Goal: Task Accomplishment & Management: Manage account settings

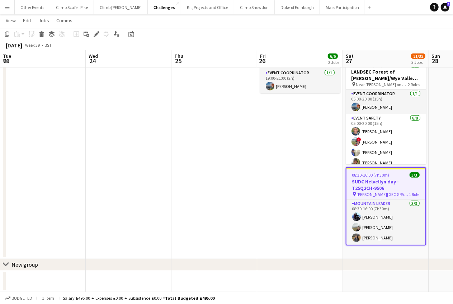
scroll to position [0, 177]
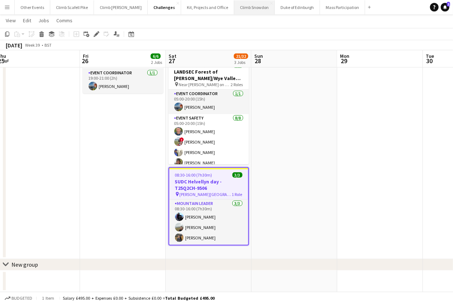
click at [234, 8] on button "Climb Snowdon Close" at bounding box center [254, 7] width 41 height 14
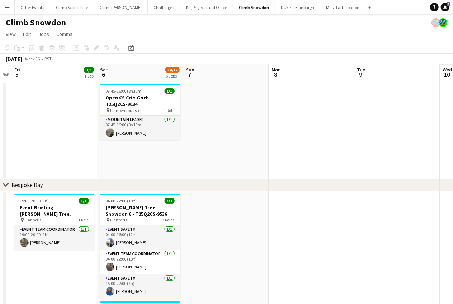
drag, startPoint x: 159, startPoint y: 138, endPoint x: -3, endPoint y: 144, distance: 162.3
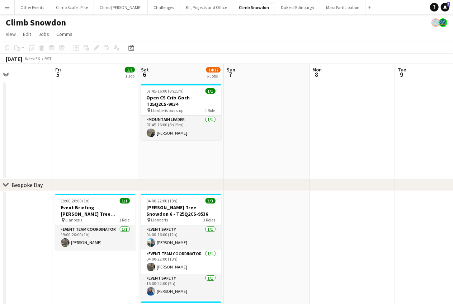
scroll to position [0, 275]
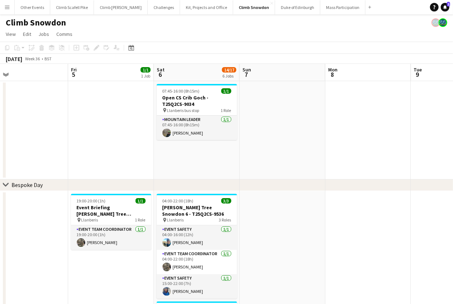
drag, startPoint x: 256, startPoint y: 139, endPoint x: 312, endPoint y: 129, distance: 57.6
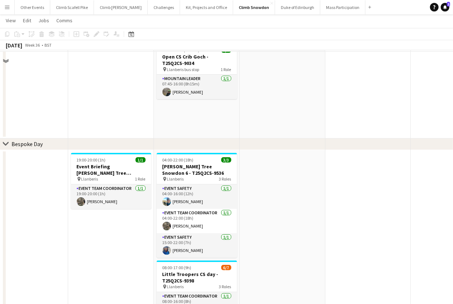
scroll to position [53, 0]
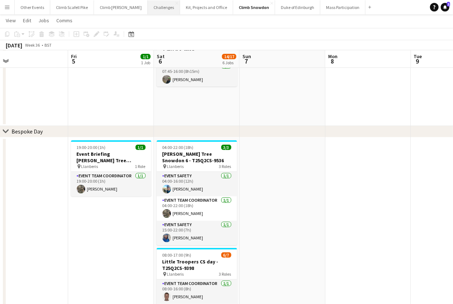
click at [150, 10] on button "Challenges Close" at bounding box center [164, 7] width 32 height 14
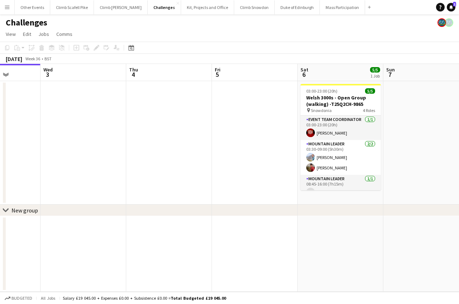
drag, startPoint x: 288, startPoint y: 218, endPoint x: 71, endPoint y: 222, distance: 217.1
click at [70, 222] on app-calendar-viewport "Sat 30 Sun 31 Mon 1 Tue 2 Wed 3 Thu 4 Fri 5 Sat 6 5/5 1 Job Sun 7 Mon 8 Tue 9 0…" at bounding box center [229, 178] width 459 height 228
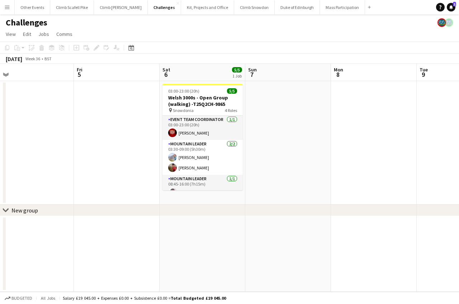
scroll to position [0, 256]
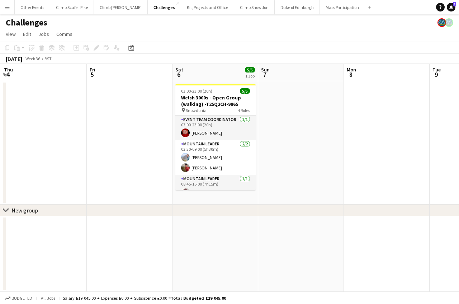
drag, startPoint x: 280, startPoint y: 159, endPoint x: 326, endPoint y: 154, distance: 46.2
click at [326, 154] on app-calendar-viewport "Mon 1 Tue 2 Wed 3 Thu 4 Fri 5 Sat 6 5/5 1 Job Sun 7 Mon 8 Tue 9 Wed 10 Thu 11 0…" at bounding box center [229, 178] width 459 height 228
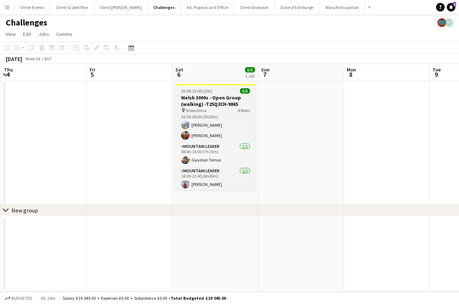
scroll to position [33, 0]
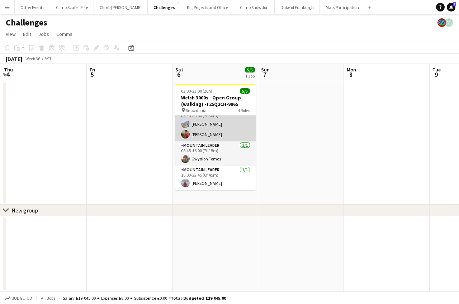
click at [218, 132] on app-card-role "Mountain Leader [DATE] 03:30-09:00 (5h30m) [PERSON_NAME] [PERSON_NAME]" at bounding box center [215, 124] width 80 height 35
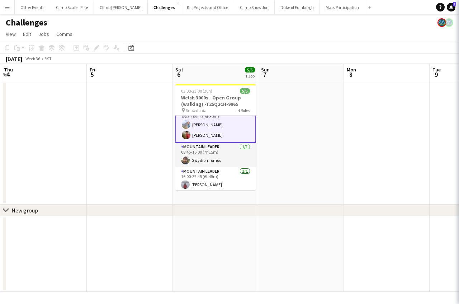
scroll to position [34, 0]
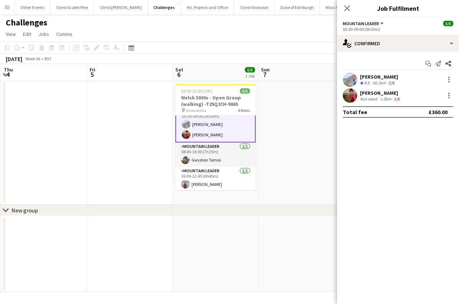
click at [348, 97] on app-user-avatar at bounding box center [350, 95] width 14 height 14
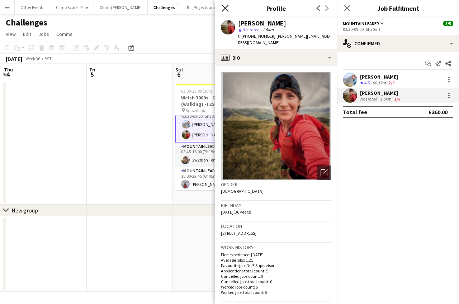
click at [227, 9] on icon "Close pop-in" at bounding box center [225, 8] width 7 height 7
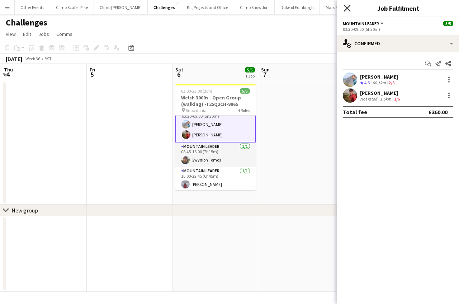
click at [348, 9] on icon at bounding box center [347, 8] width 7 height 7
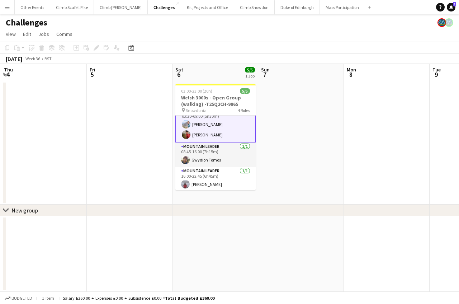
click at [308, 121] on app-date-cell at bounding box center [301, 142] width 86 height 123
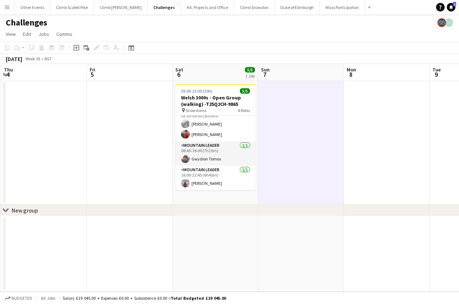
scroll to position [33, 0]
click at [379, 134] on app-date-cell at bounding box center [387, 142] width 86 height 123
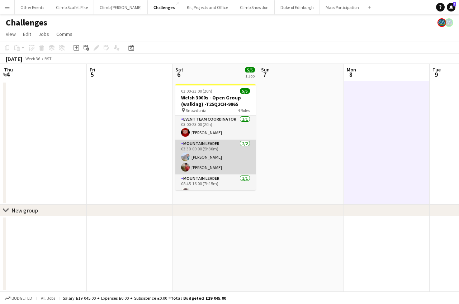
scroll to position [0, 0]
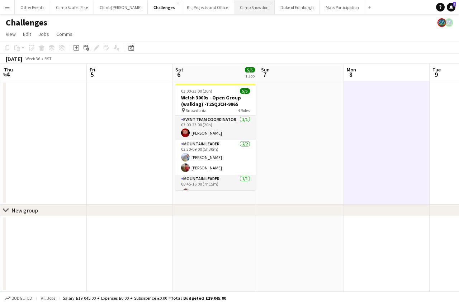
click at [234, 8] on button "Climb Snowdon Close" at bounding box center [254, 7] width 41 height 14
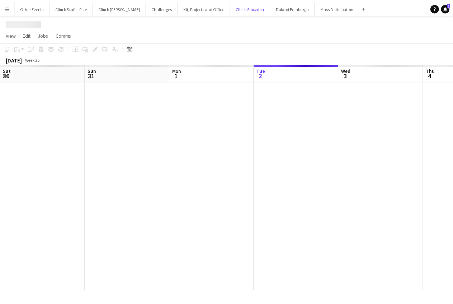
scroll to position [0, 171]
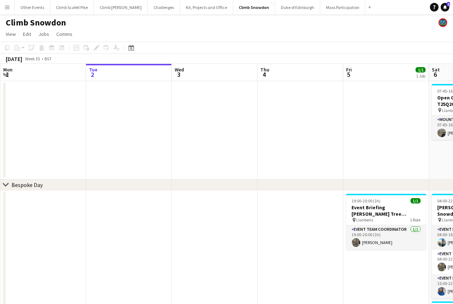
click at [135, 46] on div "Date picker [DATE] [DATE] [DATE] M [DATE] T [DATE] W [DATE] T [DATE] F [DATE] S…" at bounding box center [129, 47] width 16 height 9
click at [130, 47] on icon at bounding box center [130, 48] width 5 height 6
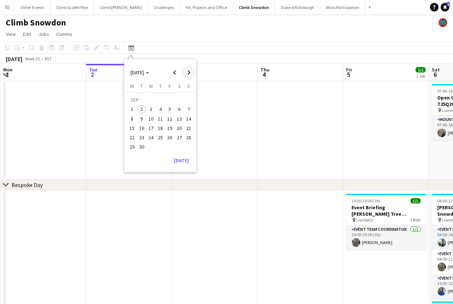
click at [185, 70] on span "Next month" at bounding box center [189, 72] width 14 height 14
click at [177, 108] on span "4" at bounding box center [179, 109] width 9 height 9
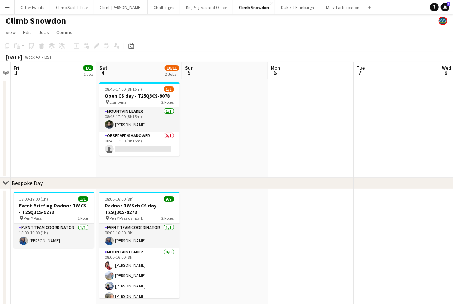
scroll to position [29, 0]
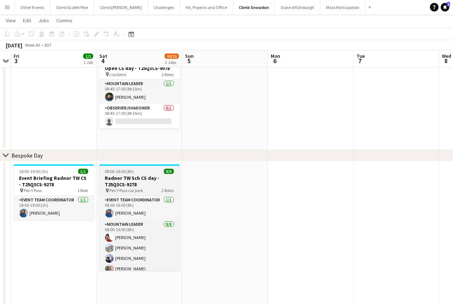
click at [128, 178] on h3 "Radnor TW Sch CS day - T25Q3CS-9278" at bounding box center [139, 181] width 80 height 13
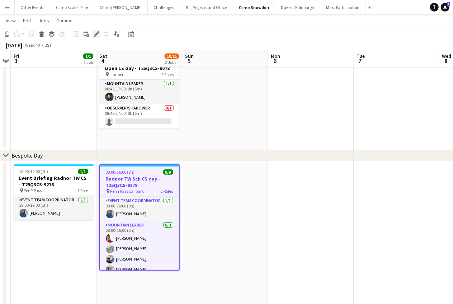
click at [98, 34] on icon "Edit" at bounding box center [97, 34] width 6 height 6
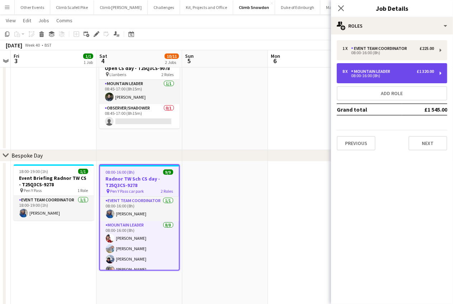
click at [399, 72] on div "8 x Mountain Leader £1 320.00" at bounding box center [388, 71] width 91 height 5
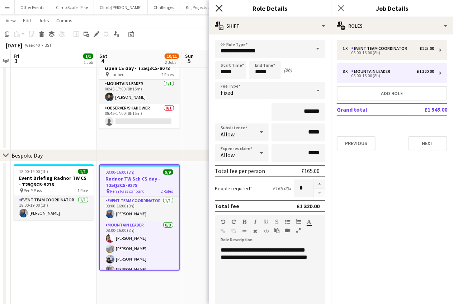
click at [219, 7] on icon "Close pop-in" at bounding box center [219, 8] width 7 height 7
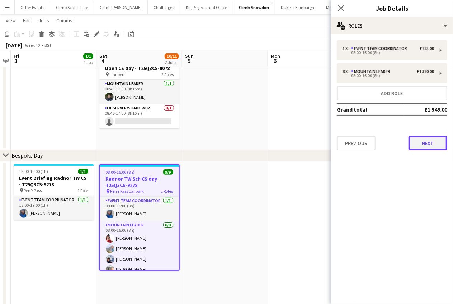
click at [426, 140] on button "Next" at bounding box center [428, 143] width 39 height 14
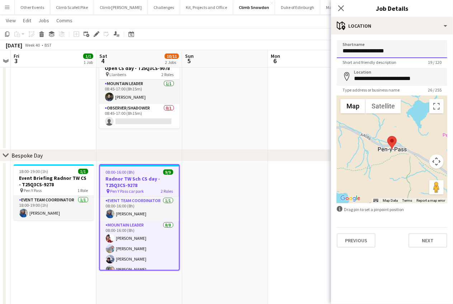
click at [411, 54] on input "**********" at bounding box center [392, 49] width 111 height 18
click at [409, 51] on input "**********" at bounding box center [392, 49] width 111 height 18
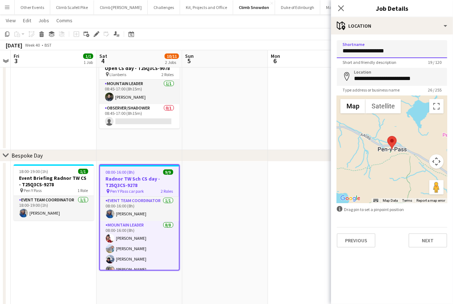
click at [409, 51] on input "**********" at bounding box center [392, 49] width 111 height 18
type input "*"
type input "**********"
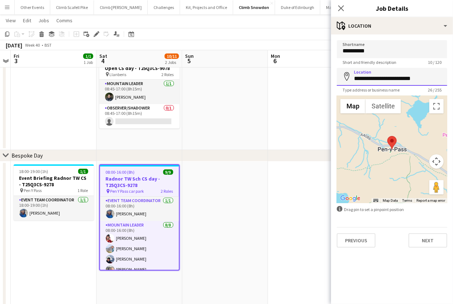
click at [389, 82] on input "**********" at bounding box center [392, 77] width 111 height 18
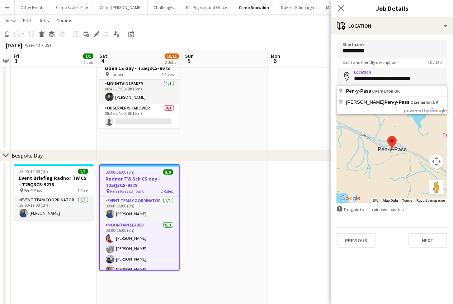
click at [392, 76] on input "**********" at bounding box center [392, 77] width 111 height 18
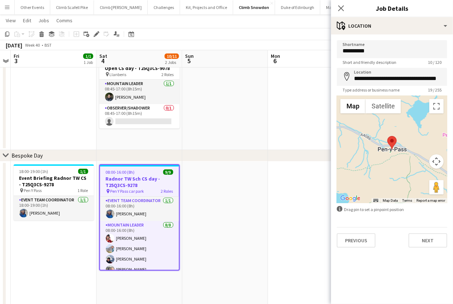
type input "**********"
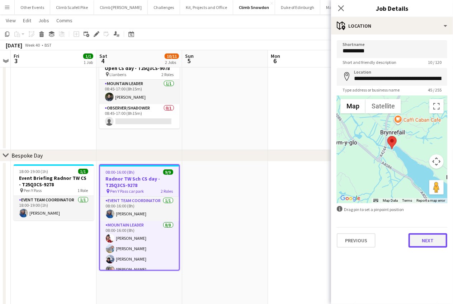
click at [421, 242] on button "Next" at bounding box center [428, 240] width 39 height 14
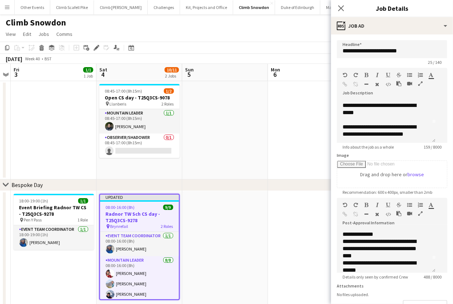
scroll to position [0, 0]
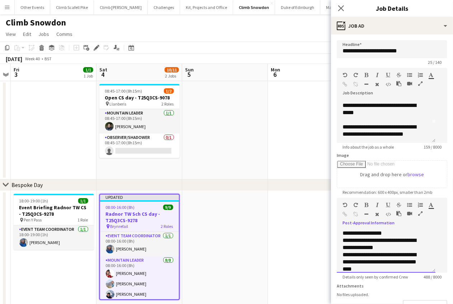
click at [388, 247] on p "**********" at bounding box center [383, 244] width 81 height 14
click at [381, 241] on p "**********" at bounding box center [383, 244] width 81 height 14
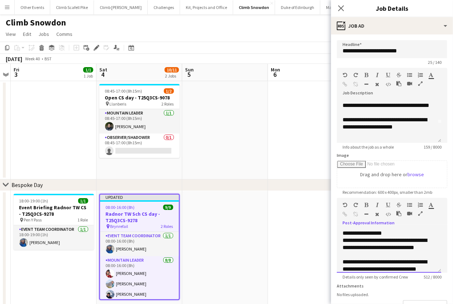
click at [400, 255] on p "**********" at bounding box center [386, 248] width 87 height 22
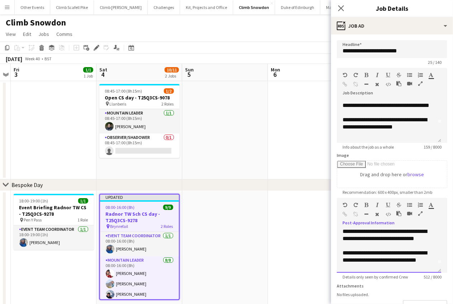
scroll to position [10, 0]
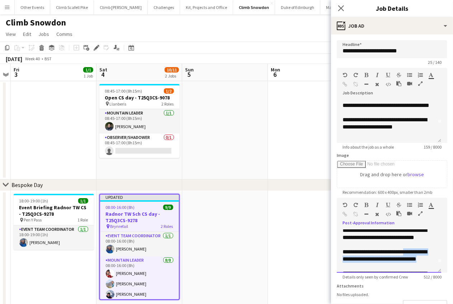
drag, startPoint x: 418, startPoint y: 267, endPoint x: 412, endPoint y: 252, distance: 16.0
click at [412, 252] on p "**********" at bounding box center [386, 259] width 87 height 22
click at [365, 246] on p "**********" at bounding box center [386, 238] width 87 height 22
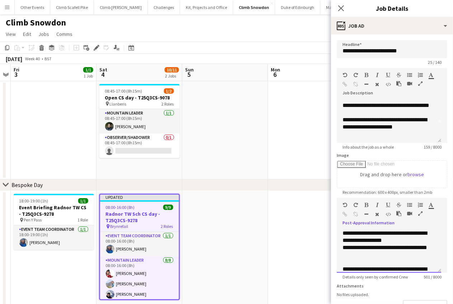
scroll to position [72, 0]
click at [398, 254] on p "**********" at bounding box center [386, 250] width 87 height 14
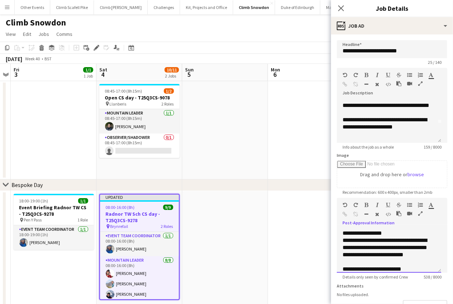
click at [365, 249] on p "**********" at bounding box center [386, 251] width 87 height 29
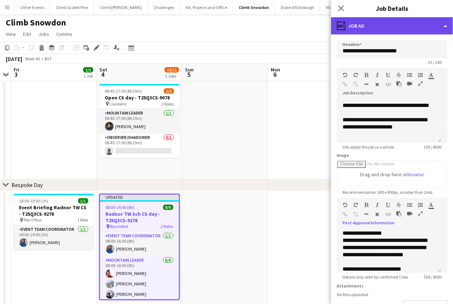
click at [424, 30] on div "ads-window Job Ad" at bounding box center [392, 25] width 122 height 17
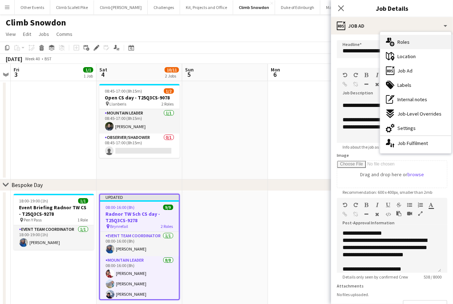
click at [415, 42] on div "multiple-users-add Roles" at bounding box center [415, 42] width 71 height 14
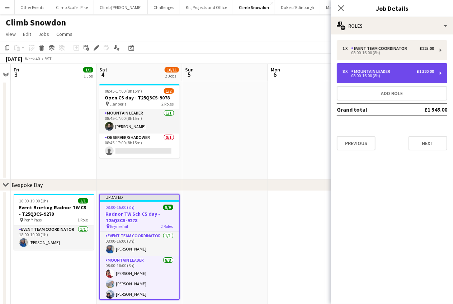
click at [359, 75] on div "08:00-16:00 (8h)" at bounding box center [388, 76] width 91 height 4
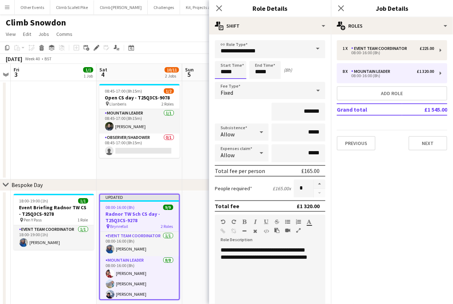
click at [231, 72] on input "*****" at bounding box center [231, 70] width 32 height 18
click at [224, 79] on div at bounding box center [223, 82] width 14 height 7
click at [238, 81] on div at bounding box center [238, 82] width 14 height 7
type input "*****"
click at [238, 81] on div at bounding box center [238, 82] width 14 height 7
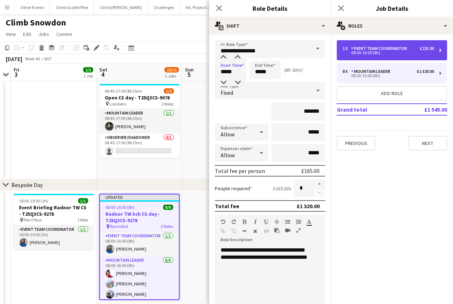
click at [359, 56] on div "1 x Event Team Coordinator £225.00 08:00-16:00 (8h)" at bounding box center [392, 50] width 111 height 20
type input "**********"
type input "*****"
type input "*******"
type input "*"
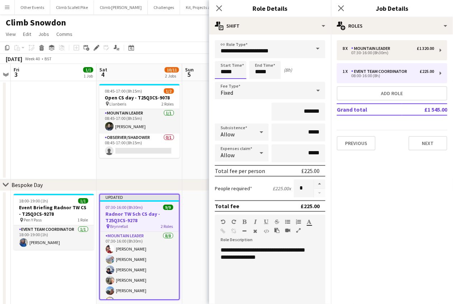
click at [225, 72] on input "*****" at bounding box center [231, 70] width 32 height 18
click at [225, 80] on div at bounding box center [223, 82] width 14 height 7
click at [237, 82] on div at bounding box center [238, 82] width 14 height 7
type input "*****"
click at [238, 80] on div at bounding box center [238, 82] width 14 height 7
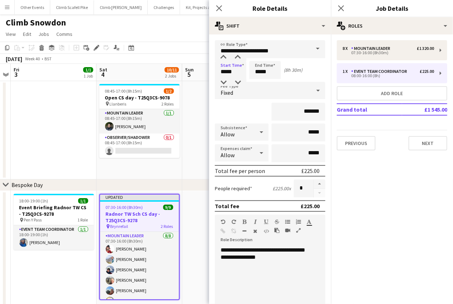
click at [357, 236] on mat-expansion-panel "pencil3 General details 8 x Mountain Leader £1 320.00 07:30-16:00 (8h30m) 1 x E…" at bounding box center [392, 168] width 122 height 269
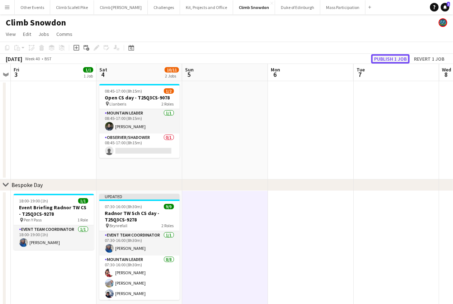
click at [386, 60] on button "Publish 1 job" at bounding box center [390, 58] width 38 height 9
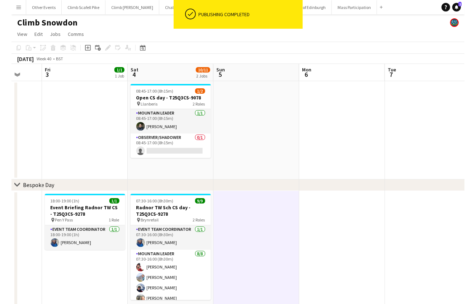
scroll to position [0, 155]
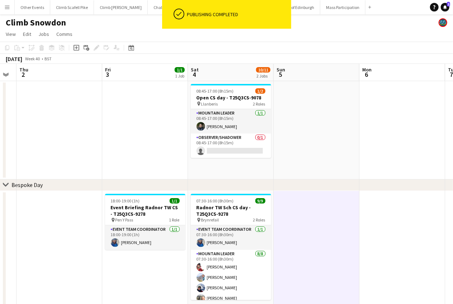
drag, startPoint x: 232, startPoint y: 241, endPoint x: 324, endPoint y: 226, distance: 93.2
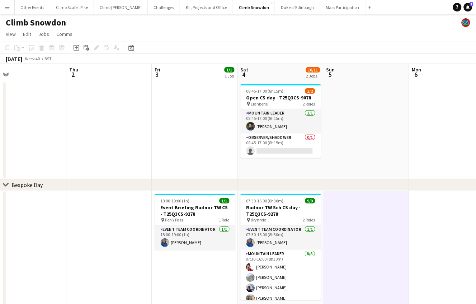
drag, startPoint x: 80, startPoint y: 109, endPoint x: 147, endPoint y: 98, distance: 68.0
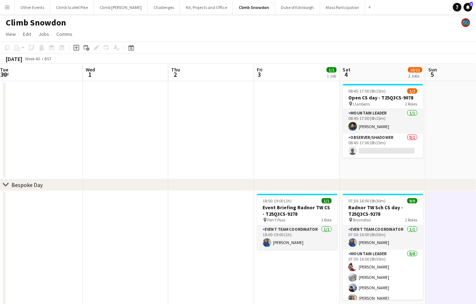
click at [135, 48] on div "Date picker [DATE] [DATE] [DATE] M [DATE] T [DATE] W [DATE] T [DATE] F [DATE] S…" at bounding box center [129, 47] width 16 height 9
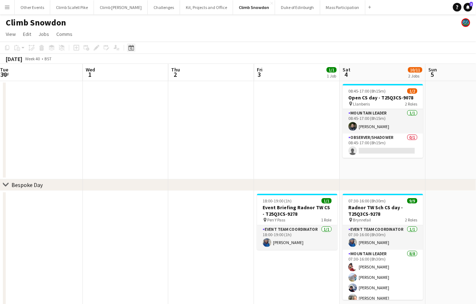
click at [133, 47] on icon "Date picker" at bounding box center [131, 48] width 6 height 6
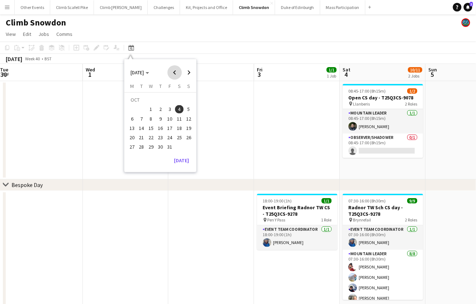
click at [173, 71] on span "Previous month" at bounding box center [175, 72] width 14 height 14
click at [161, 119] on span "11" at bounding box center [160, 118] width 9 height 9
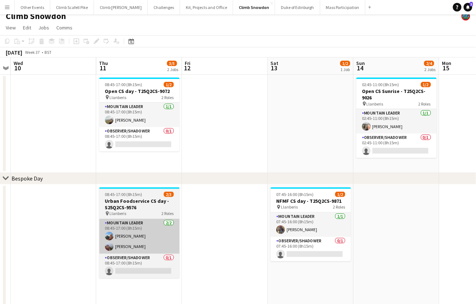
scroll to position [13, 0]
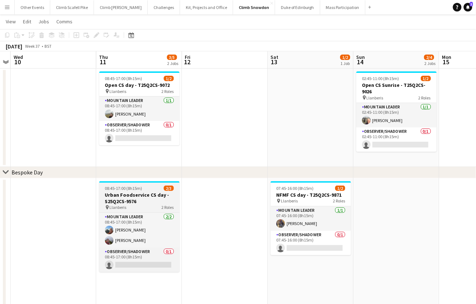
click at [140, 196] on h3 "Urban Foodservice CS day - S25Q2CS-9576" at bounding box center [139, 198] width 80 height 13
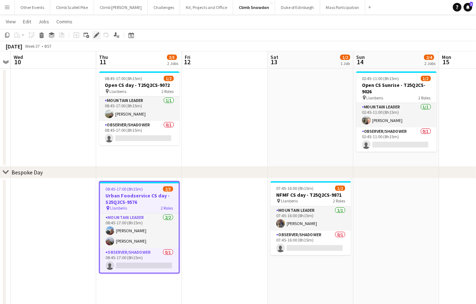
click at [94, 34] on icon "Edit" at bounding box center [97, 35] width 6 height 6
type input "**********"
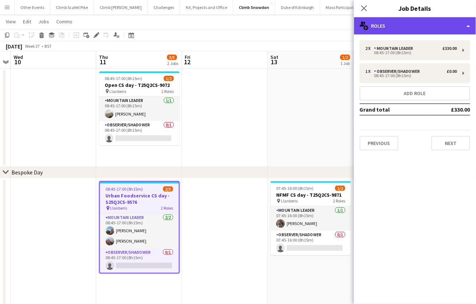
click at [408, 30] on div "multiple-users-add Roles" at bounding box center [415, 25] width 122 height 17
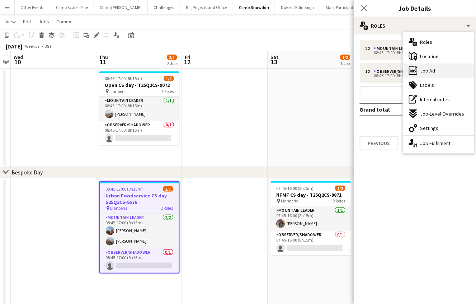
click at [442, 71] on div "ads-window Job Ad" at bounding box center [438, 71] width 71 height 14
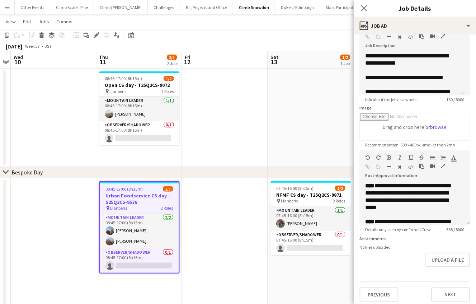
scroll to position [55, 0]
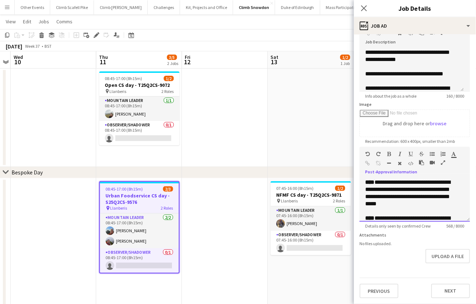
click at [399, 192] on p "**********" at bounding box center [409, 197] width 87 height 36
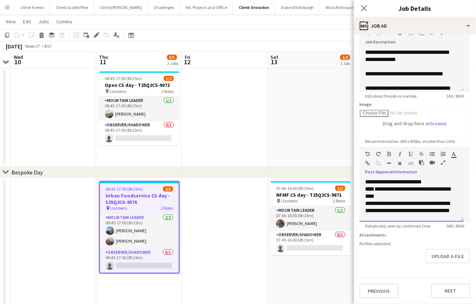
scroll to position [88, 0]
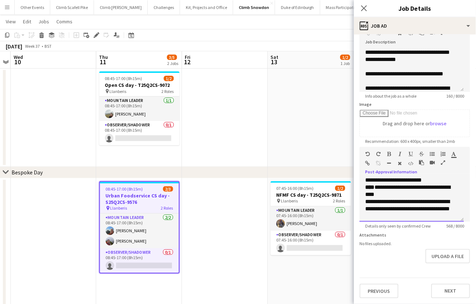
drag, startPoint x: 365, startPoint y: 177, endPoint x: 402, endPoint y: 191, distance: 39.9
click at [402, 191] on div "**********" at bounding box center [412, 200] width 104 height 43
paste div
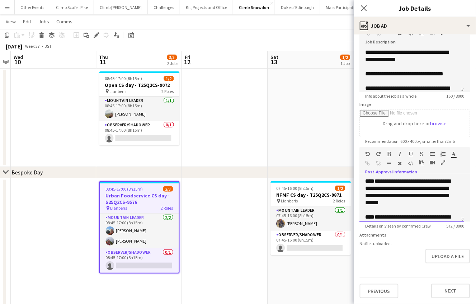
scroll to position [0, 0]
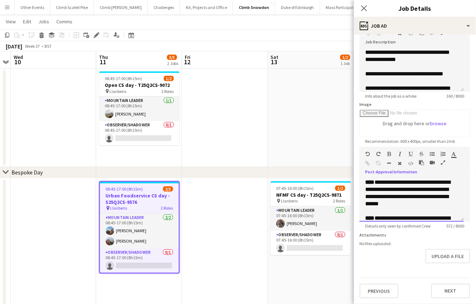
drag, startPoint x: 395, startPoint y: 179, endPoint x: 450, endPoint y: 179, distance: 54.9
click at [450, 179] on p "**********" at bounding box center [409, 197] width 87 height 36
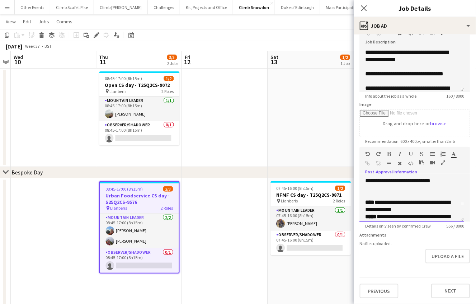
scroll to position [16, 0]
click at [414, 203] on p "**********" at bounding box center [409, 205] width 87 height 14
drag, startPoint x: 407, startPoint y: 204, endPoint x: 385, endPoint y: 199, distance: 23.1
click at [385, 199] on p "**********" at bounding box center [409, 205] width 87 height 14
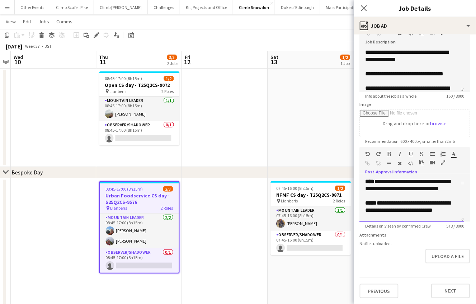
scroll to position [48, 0]
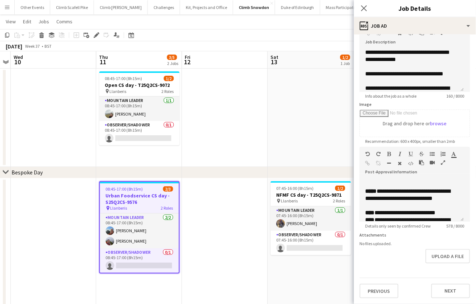
click at [322, 131] on app-date-cell at bounding box center [311, 118] width 86 height 98
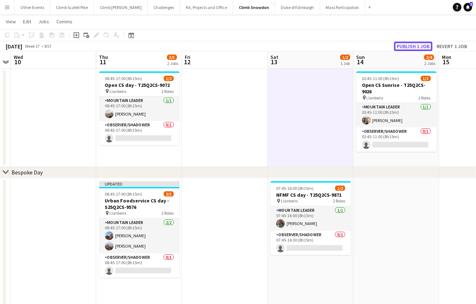
click at [410, 46] on button "Publish 1 job" at bounding box center [413, 46] width 38 height 9
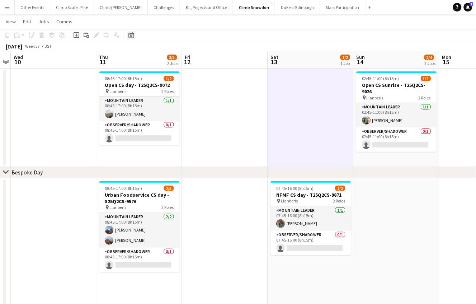
click at [128, 34] on icon at bounding box center [130, 35] width 5 height 6
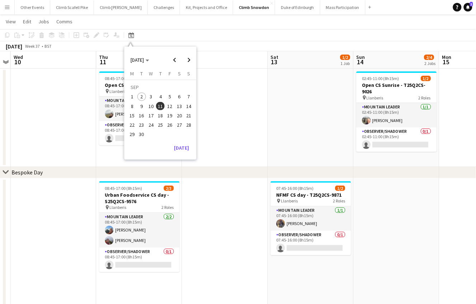
click at [177, 123] on span "27" at bounding box center [179, 125] width 9 height 9
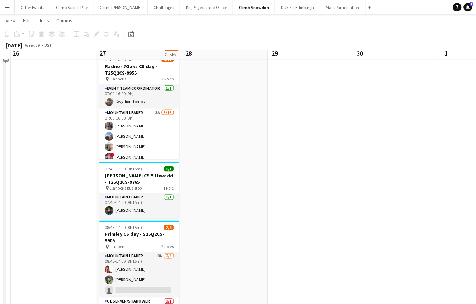
scroll to position [105, 0]
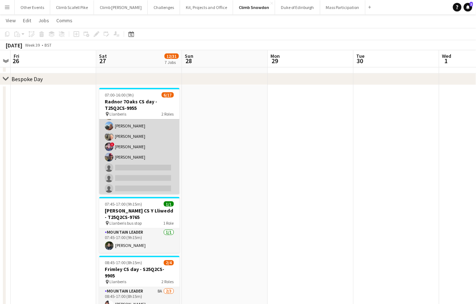
click at [154, 156] on app-card-role "Mountain Leader 3A [DATE] 07:00-16:00 (9h) [PERSON_NAME] [PERSON_NAME] [PERSON_…" at bounding box center [139, 188] width 80 height 180
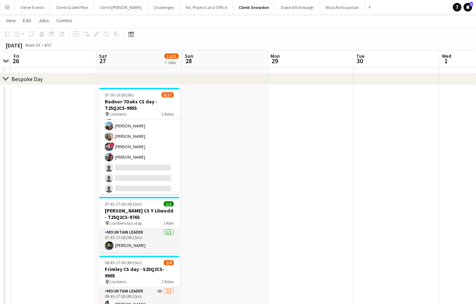
scroll to position [46, 0]
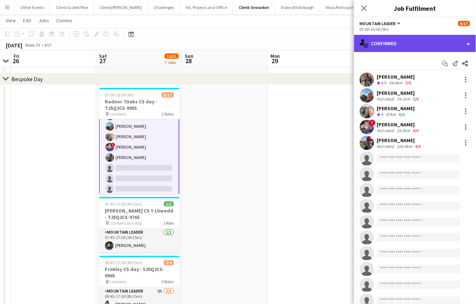
click at [409, 44] on div "single-neutral-actions-check-2 Confirmed" at bounding box center [415, 43] width 122 height 17
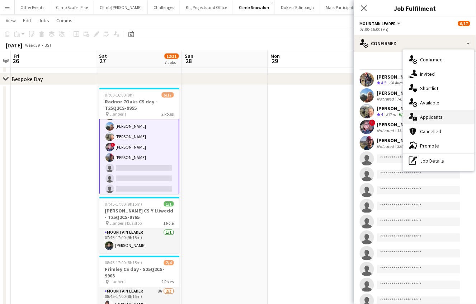
click at [431, 117] on span "Applicants" at bounding box center [431, 117] width 23 height 6
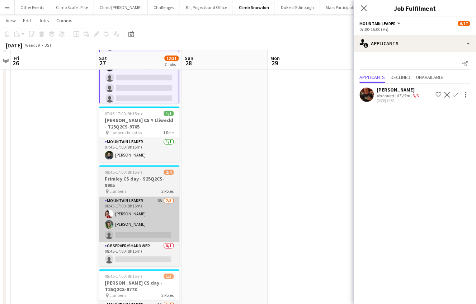
scroll to position [198, 0]
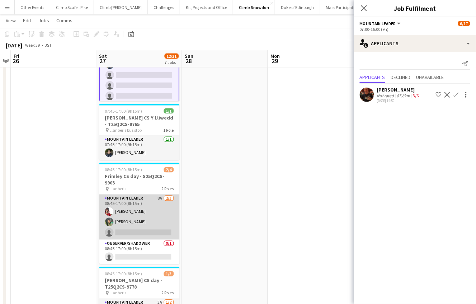
click at [163, 215] on app-card-role "Mountain Leader 8A [DATE] 08:45-17:00 (8h15m) [PERSON_NAME] [PERSON_NAME] singl…" at bounding box center [139, 216] width 80 height 45
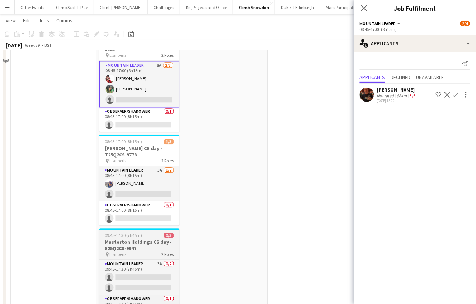
scroll to position [335, 0]
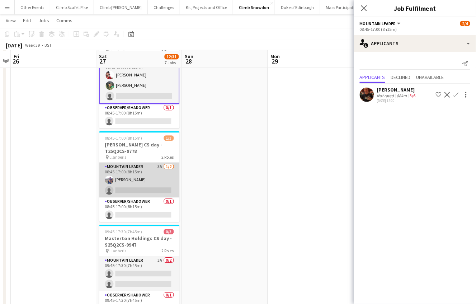
click at [151, 177] on app-card-role "Mountain Leader 3A [DATE] 08:45-17:00 (8h15m) [PERSON_NAME] single-neutral-acti…" at bounding box center [139, 180] width 80 height 35
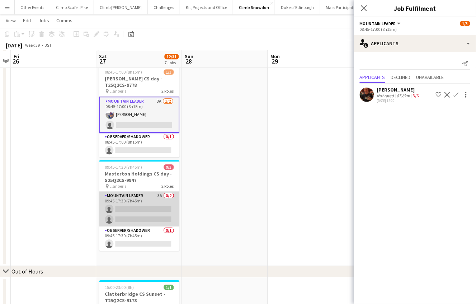
click at [146, 210] on app-card-role "Mountain Leader 3A 0/2 09:45-17:30 (7h45m) single-neutral-actions single-neutra…" at bounding box center [139, 209] width 80 height 35
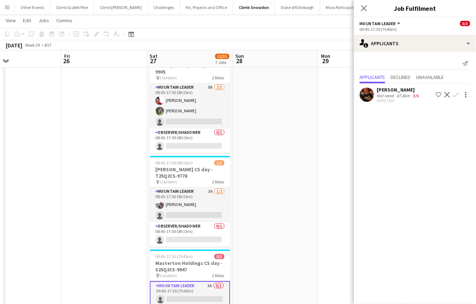
scroll to position [0, 189]
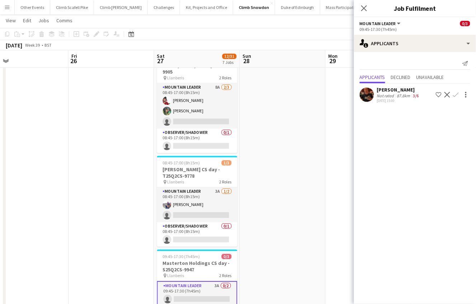
drag, startPoint x: 234, startPoint y: 181, endPoint x: 292, endPoint y: 176, distance: 58.0
click at [292, 176] on app-calendar-viewport "Tue 23 Wed 24 Thu 25 Fri 26 Sat 27 12/31 7 Jobs Sun 28 Mon 29 Tue 30 Wed 1 Thu …" at bounding box center [238, 127] width 476 height 817
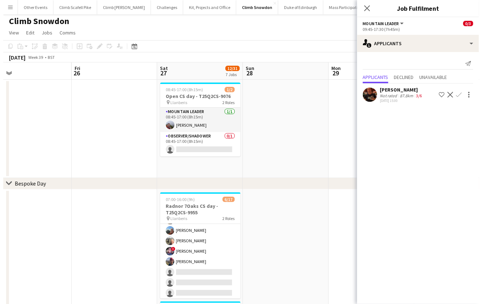
scroll to position [0, 0]
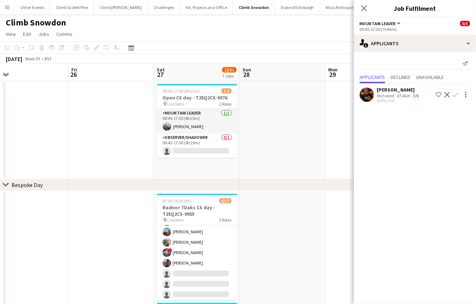
click at [286, 166] on app-date-cell at bounding box center [283, 130] width 86 height 98
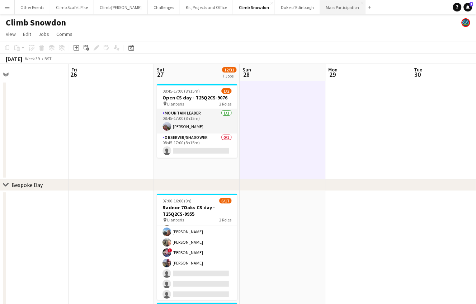
click at [322, 4] on button "Mass Participation Close" at bounding box center [342, 7] width 45 height 14
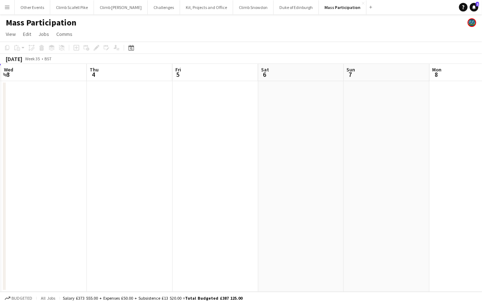
scroll to position [0, 306]
drag, startPoint x: 384, startPoint y: 174, endPoint x: 163, endPoint y: 189, distance: 221.5
click at [163, 189] on app-calendar-viewport "Sun 31 Mon 1 Tue 2 Wed 3 Thu 4 Fri 5 Sat 6 Sun 7 Mon 8 Tue 9 Wed 10" at bounding box center [241, 178] width 482 height 228
click at [130, 48] on icon "Date picker" at bounding box center [131, 48] width 6 height 6
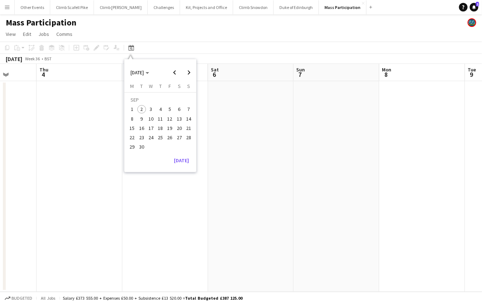
click at [179, 137] on span "27" at bounding box center [179, 137] width 9 height 9
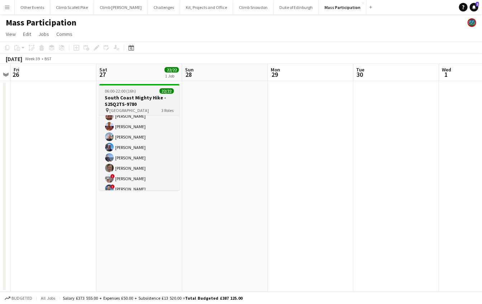
scroll to position [0, 0]
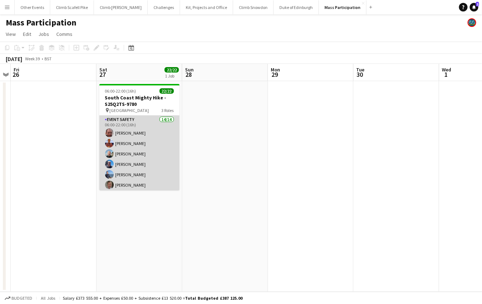
click at [110, 133] on app-user-avatar at bounding box center [109, 132] width 9 height 9
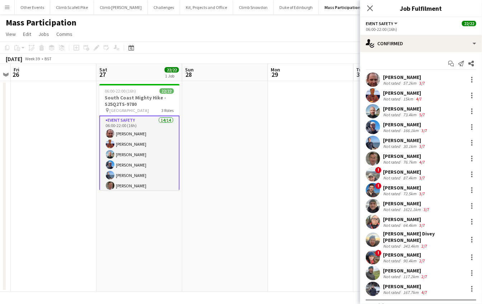
click at [371, 81] on app-user-avatar at bounding box center [373, 79] width 14 height 14
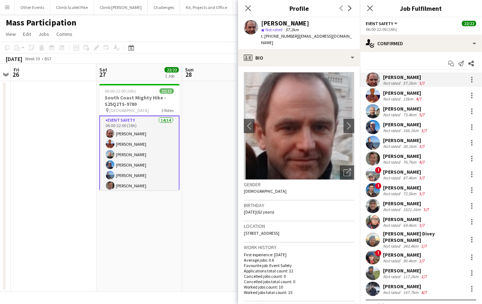
click at [371, 98] on app-user-avatar at bounding box center [373, 95] width 14 height 14
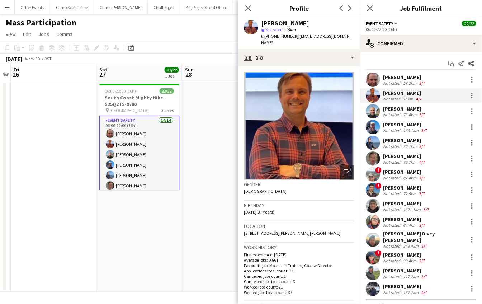
click at [376, 111] on app-user-avatar at bounding box center [373, 111] width 14 height 14
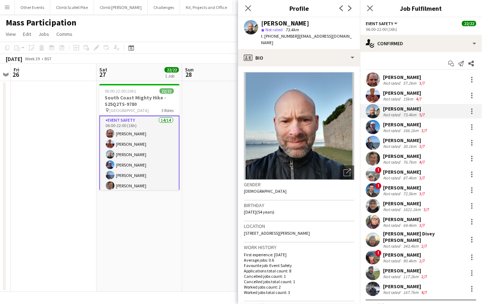
click at [376, 126] on app-user-avatar at bounding box center [373, 127] width 14 height 14
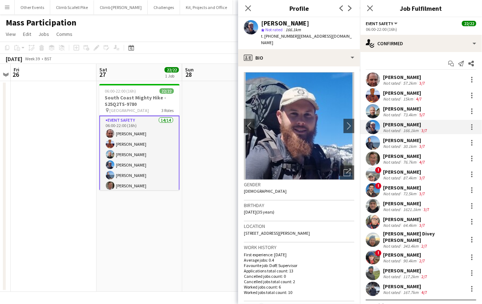
click at [374, 140] on app-user-avatar at bounding box center [373, 143] width 14 height 14
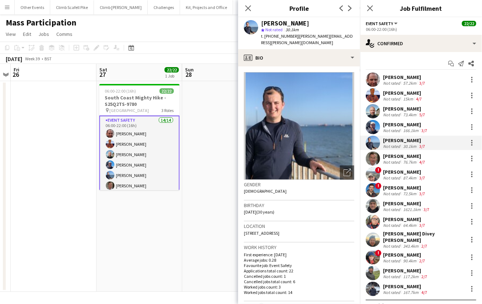
click at [371, 159] on app-user-avatar at bounding box center [373, 158] width 14 height 14
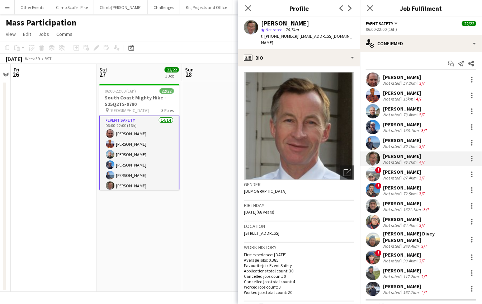
click at [372, 173] on app-user-avatar at bounding box center [373, 174] width 14 height 14
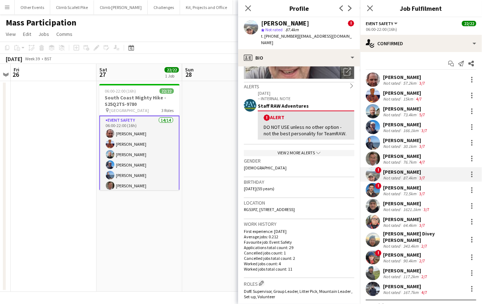
scroll to position [101, 0]
click at [378, 187] on span "!" at bounding box center [378, 186] width 6 height 6
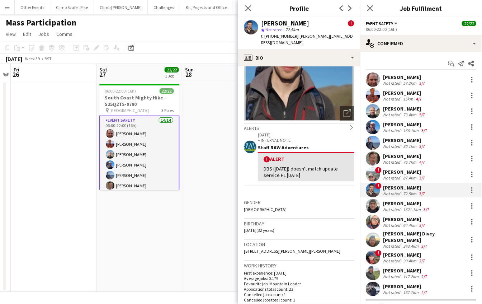
scroll to position [70, 0]
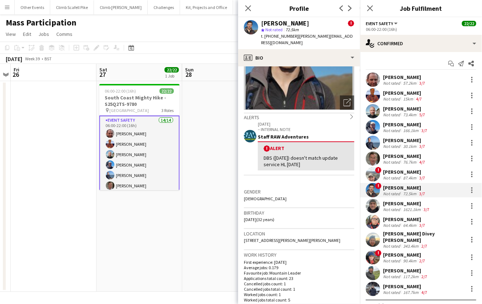
click at [372, 204] on app-user-avatar at bounding box center [373, 206] width 14 height 14
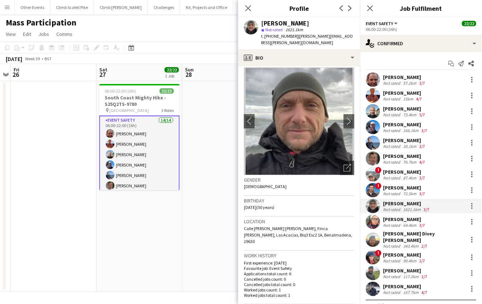
scroll to position [12, 0]
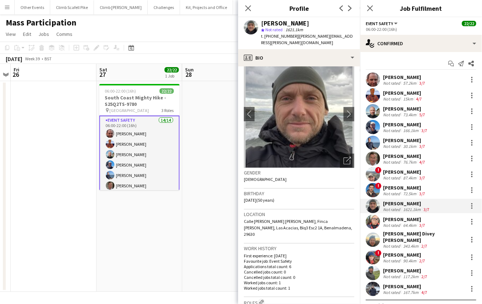
click at [372, 218] on app-user-avatar at bounding box center [373, 222] width 14 height 14
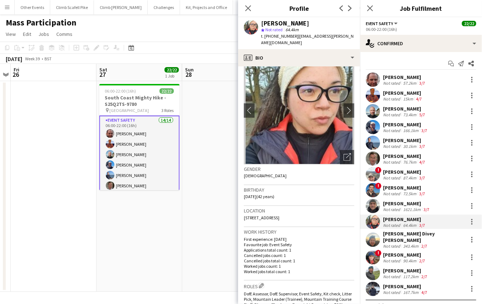
scroll to position [19, 0]
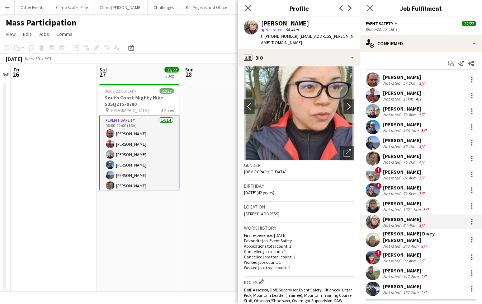
click at [375, 239] on app-user-avatar at bounding box center [373, 239] width 14 height 14
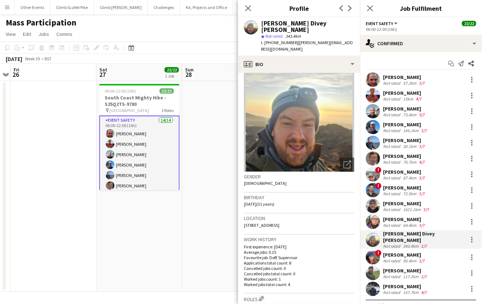
scroll to position [29, 0]
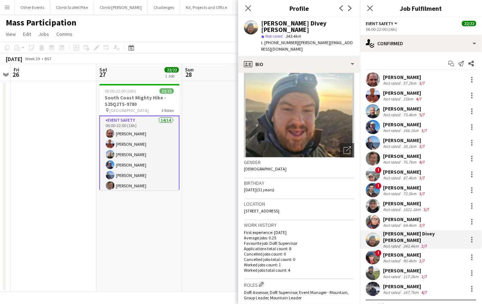
click at [374, 250] on app-user-avatar at bounding box center [373, 257] width 14 height 14
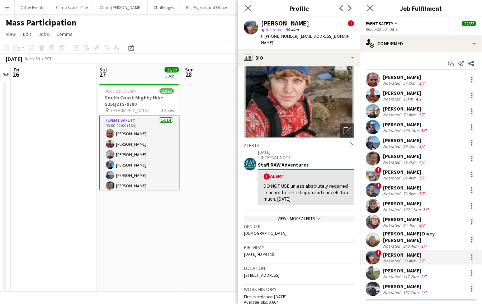
scroll to position [49, 0]
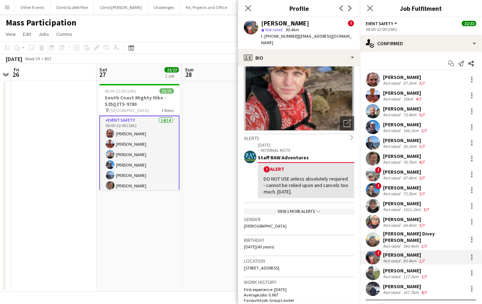
click at [376, 266] on app-user-avatar at bounding box center [373, 273] width 14 height 14
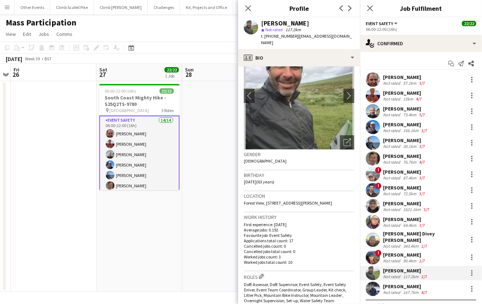
scroll to position [45, 0]
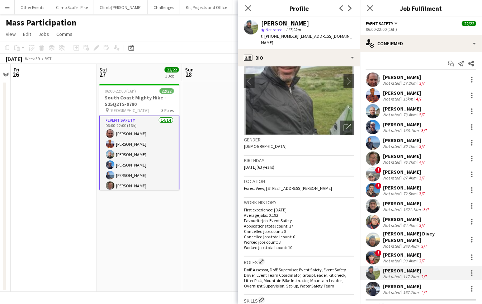
click at [377, 282] on app-user-avatar at bounding box center [373, 289] width 14 height 14
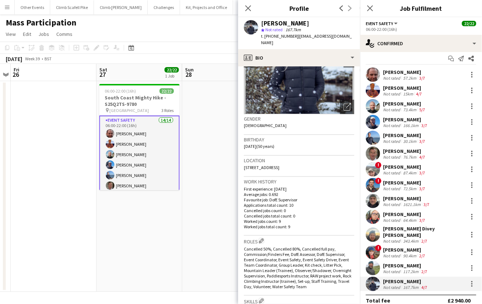
scroll to position [9, 0]
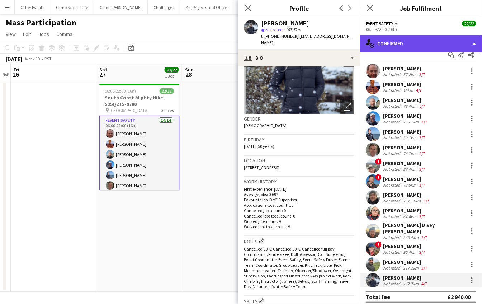
click at [427, 48] on div "single-neutral-actions-check-2 Confirmed" at bounding box center [421, 43] width 122 height 17
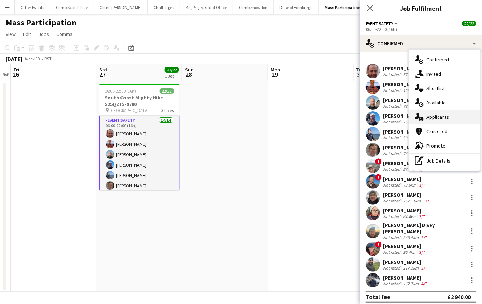
click at [442, 117] on span "Applicants" at bounding box center [438, 117] width 23 height 6
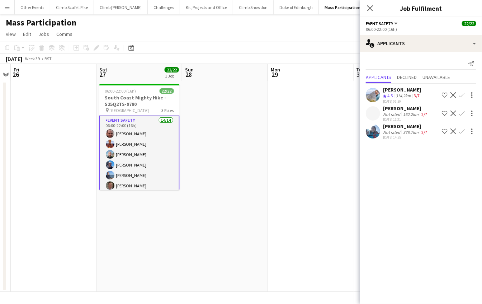
click at [377, 109] on app-user-avatar at bounding box center [373, 113] width 14 height 14
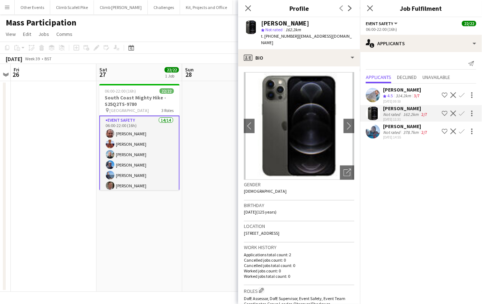
click at [371, 94] on app-user-avatar at bounding box center [373, 95] width 14 height 14
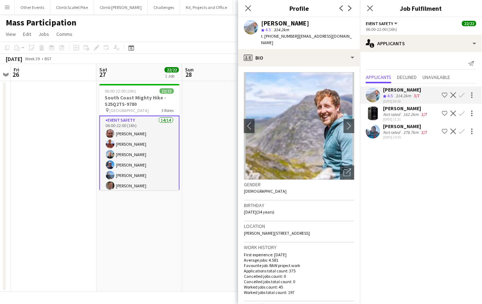
click at [373, 113] on app-user-avatar at bounding box center [373, 113] width 14 height 14
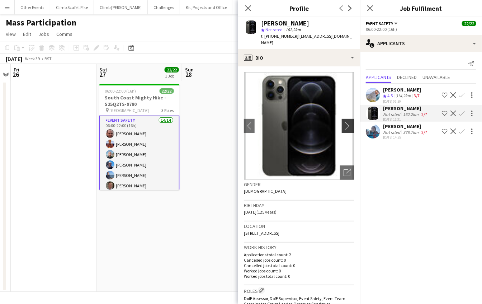
click at [346, 122] on app-icon "chevron-right" at bounding box center [349, 126] width 11 height 8
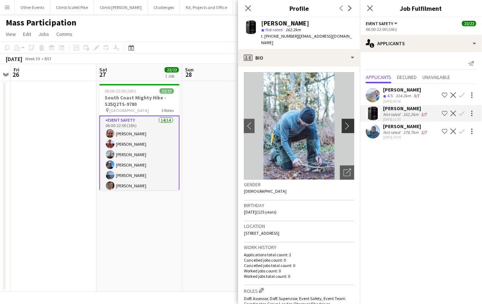
click at [344, 122] on app-icon "chevron-right" at bounding box center [349, 126] width 11 height 8
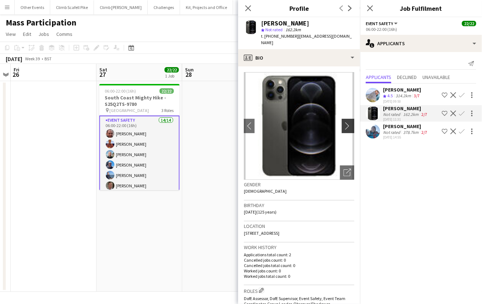
click at [344, 122] on app-icon "chevron-right" at bounding box center [349, 126] width 11 height 8
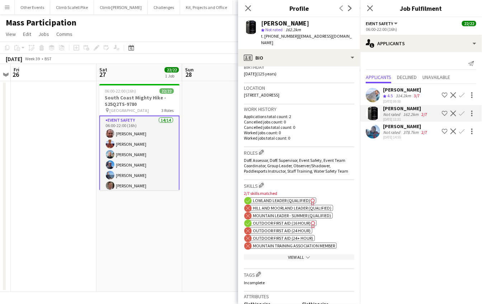
scroll to position [151, 0]
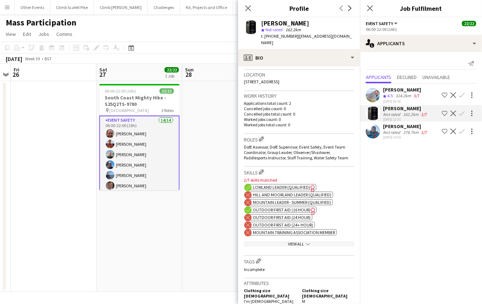
click at [298, 241] on div "View All chevron-down" at bounding box center [299, 243] width 111 height 5
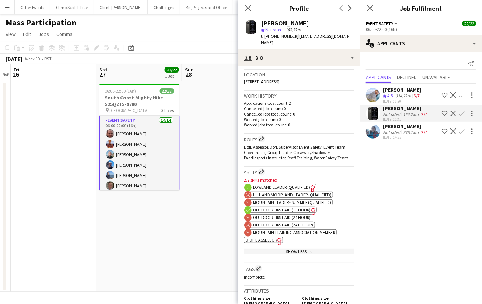
click at [277, 207] on span "Outdoor First Aid (16 hour)" at bounding box center [282, 209] width 58 height 5
click at [246, 8] on icon "Close pop-in" at bounding box center [248, 8] width 7 height 7
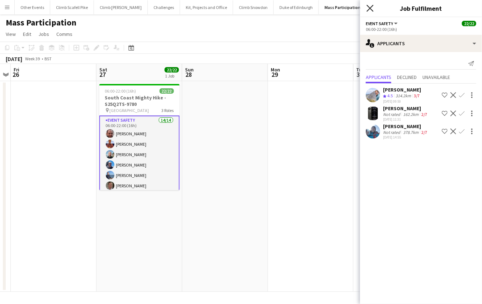
click at [372, 11] on icon at bounding box center [370, 8] width 7 height 7
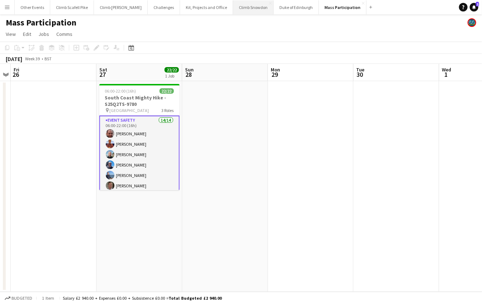
click at [233, 7] on button "Climb Snowdon Close" at bounding box center [253, 7] width 41 height 14
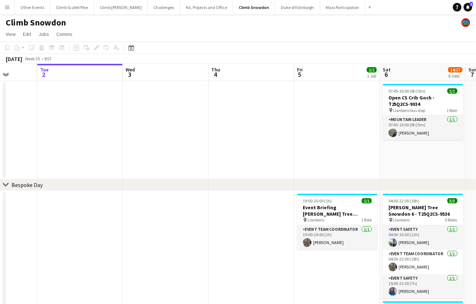
drag, startPoint x: 351, startPoint y: 149, endPoint x: 124, endPoint y: 165, distance: 227.3
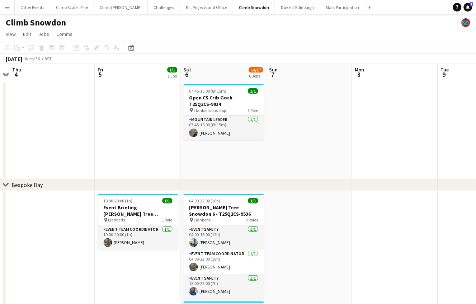
scroll to position [0, 257]
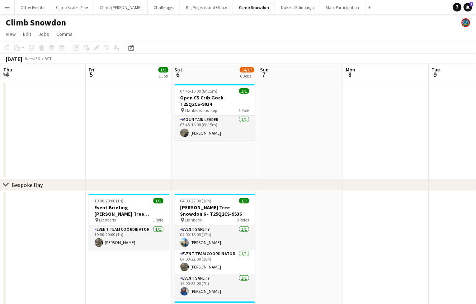
drag, startPoint x: 338, startPoint y: 157, endPoint x: 312, endPoint y: 156, distance: 26.6
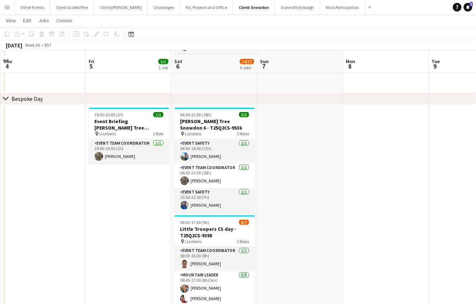
scroll to position [91, 0]
